Goal: Information Seeking & Learning: Learn about a topic

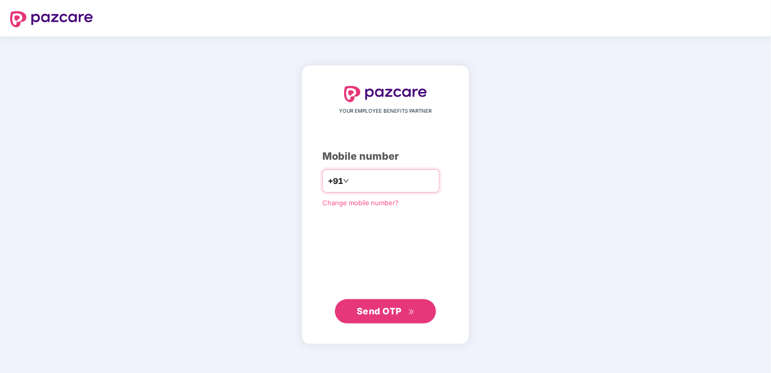
click at [361, 187] on input "number" at bounding box center [392, 181] width 83 height 16
click at [351, 179] on input "**********" at bounding box center [392, 181] width 83 height 16
type input "**********"
click at [375, 320] on button "Send OTP" at bounding box center [385, 311] width 101 height 24
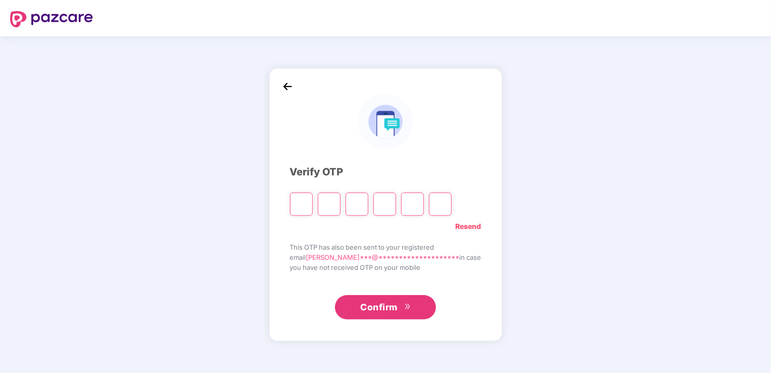
click at [552, 229] on div "**********" at bounding box center [385, 204] width 771 height 337
click at [312, 199] on input "Please enter verification code. Digit 1" at bounding box center [301, 204] width 23 height 23
type input "*"
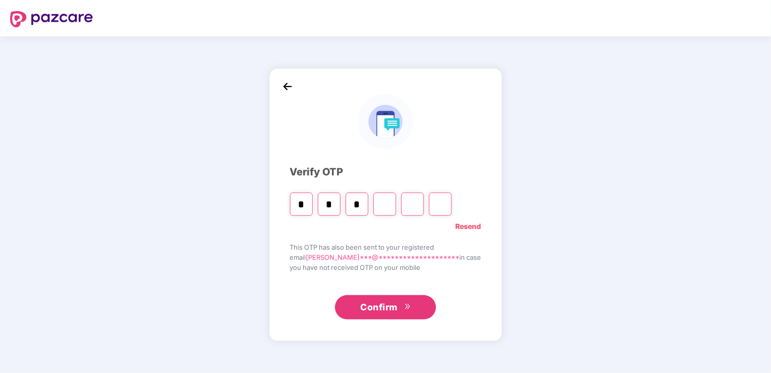
type input "*"
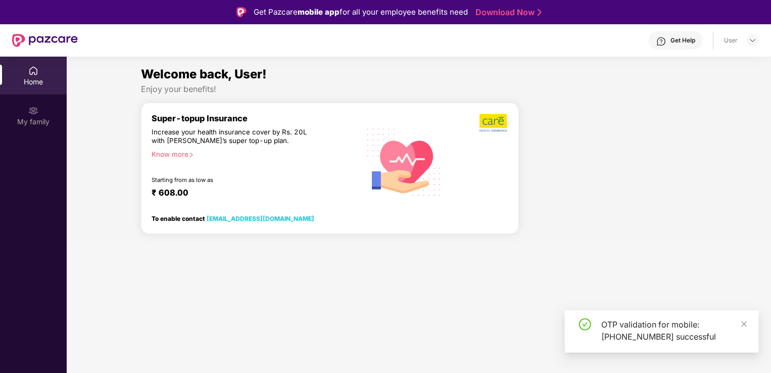
click at [749, 320] on div "OTP validation for mobile: [PHONE_NUMBER] successful" at bounding box center [662, 331] width 194 height 42
click at [746, 325] on icon "close" at bounding box center [744, 323] width 7 height 7
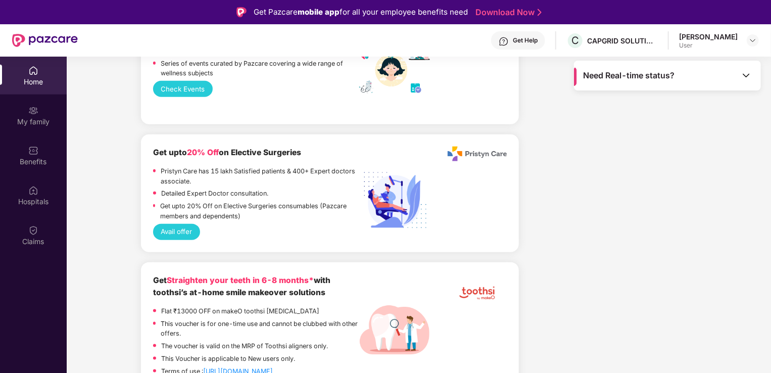
scroll to position [57, 0]
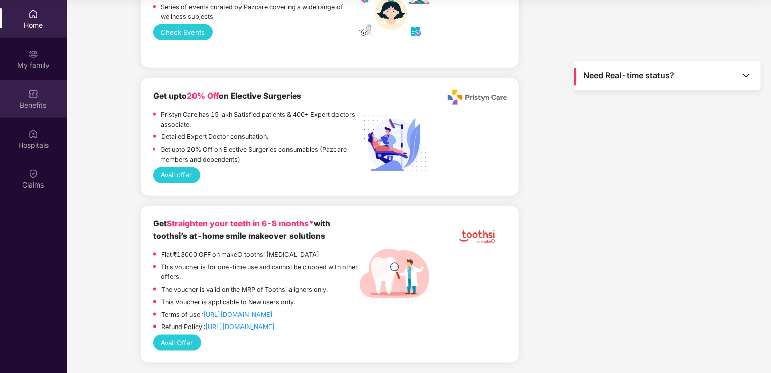
click at [30, 97] on img at bounding box center [33, 94] width 10 height 10
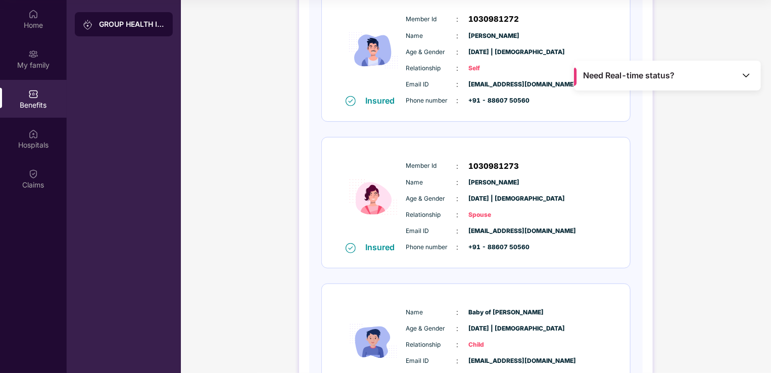
scroll to position [149, 0]
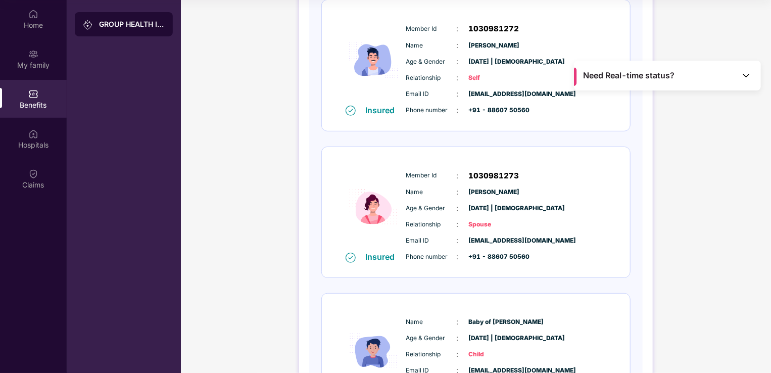
click at [454, 195] on span "Name" at bounding box center [431, 193] width 51 height 10
click at [366, 262] on div "Insured Member Id : 1030981273 Name : [PERSON_NAME] Age & Gender : [DATE] | [DE…" at bounding box center [476, 212] width 308 height 131
click at [520, 243] on span "[EMAIL_ADDRESS][DOMAIN_NAME]" at bounding box center [494, 241] width 51 height 10
click at [548, 210] on div "Age & Gender : [DATE] | [DEMOGRAPHIC_DATA]" at bounding box center [506, 208] width 201 height 11
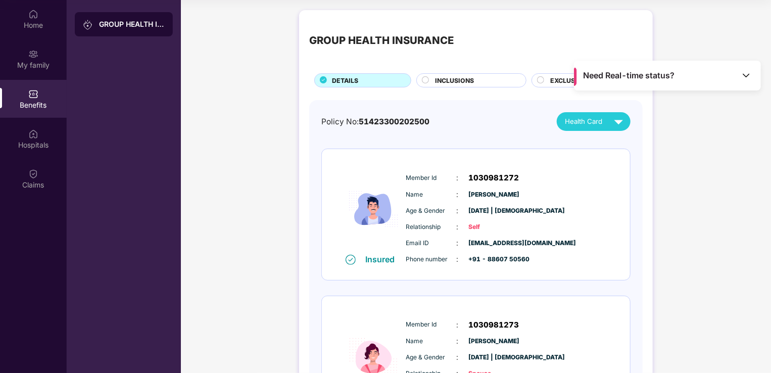
scroll to position [0, 0]
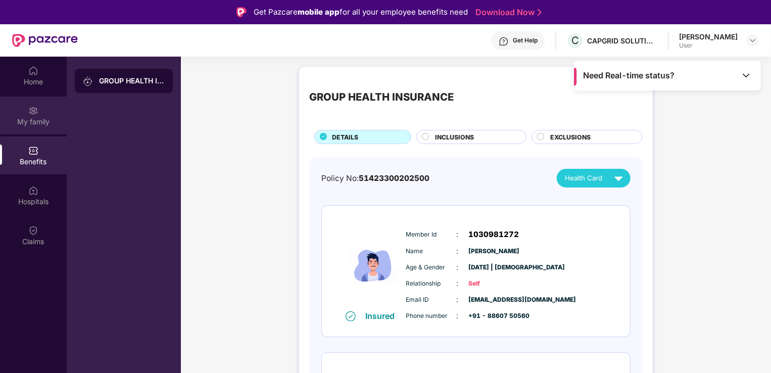
click at [39, 110] on div "My family" at bounding box center [33, 116] width 67 height 38
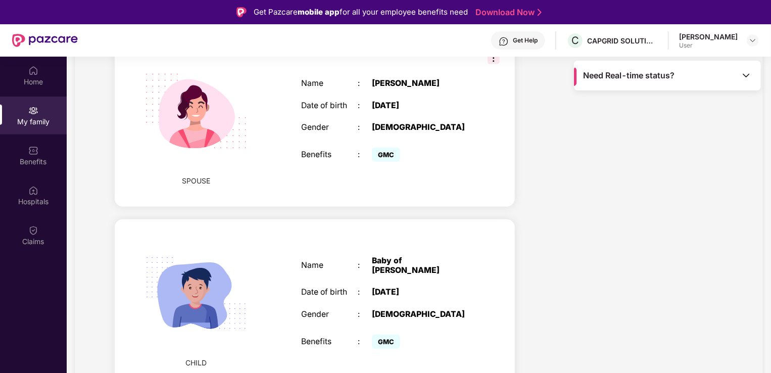
scroll to position [57, 0]
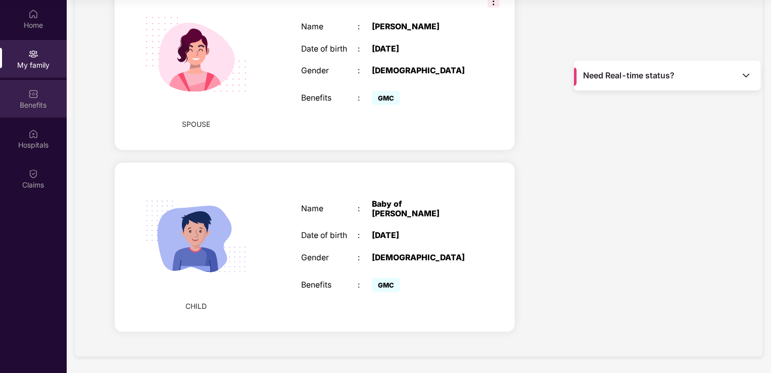
click at [38, 100] on div "Benefits" at bounding box center [33, 105] width 67 height 10
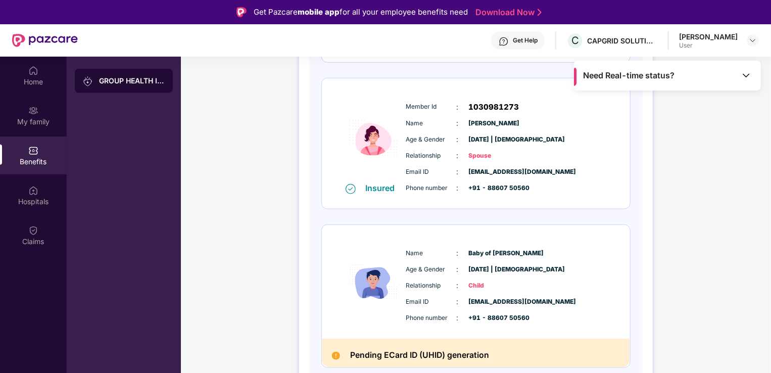
scroll to position [0, 0]
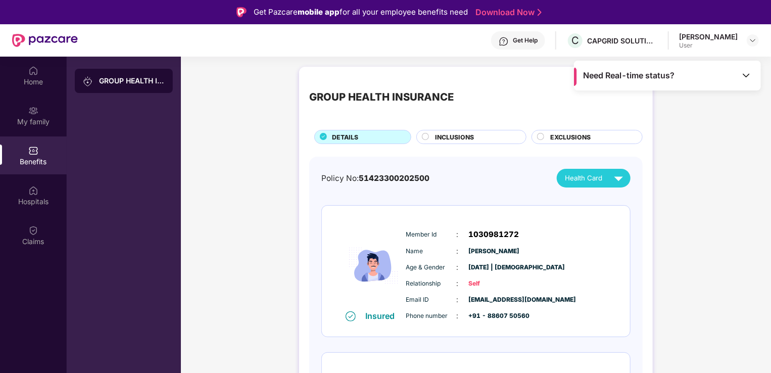
click at [461, 141] on span "INCLUSIONS" at bounding box center [455, 137] width 39 height 10
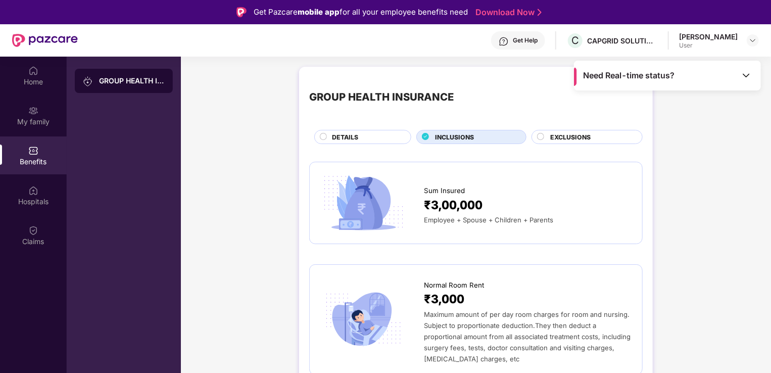
click at [562, 140] on span "EXCLUSIONS" at bounding box center [571, 137] width 40 height 10
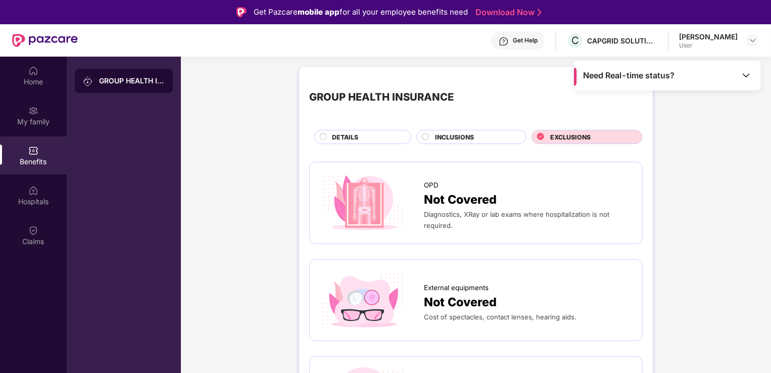
click at [425, 136] on circle at bounding box center [426, 136] width 7 height 7
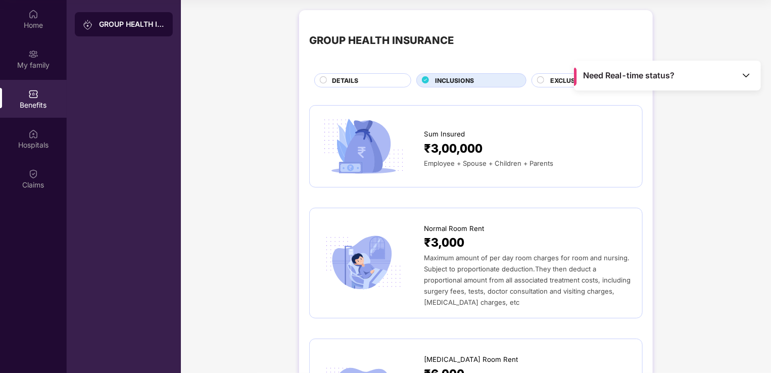
click at [329, 75] on div "DETAILS" at bounding box center [362, 80] width 97 height 14
